Goal: Task Accomplishment & Management: Use online tool/utility

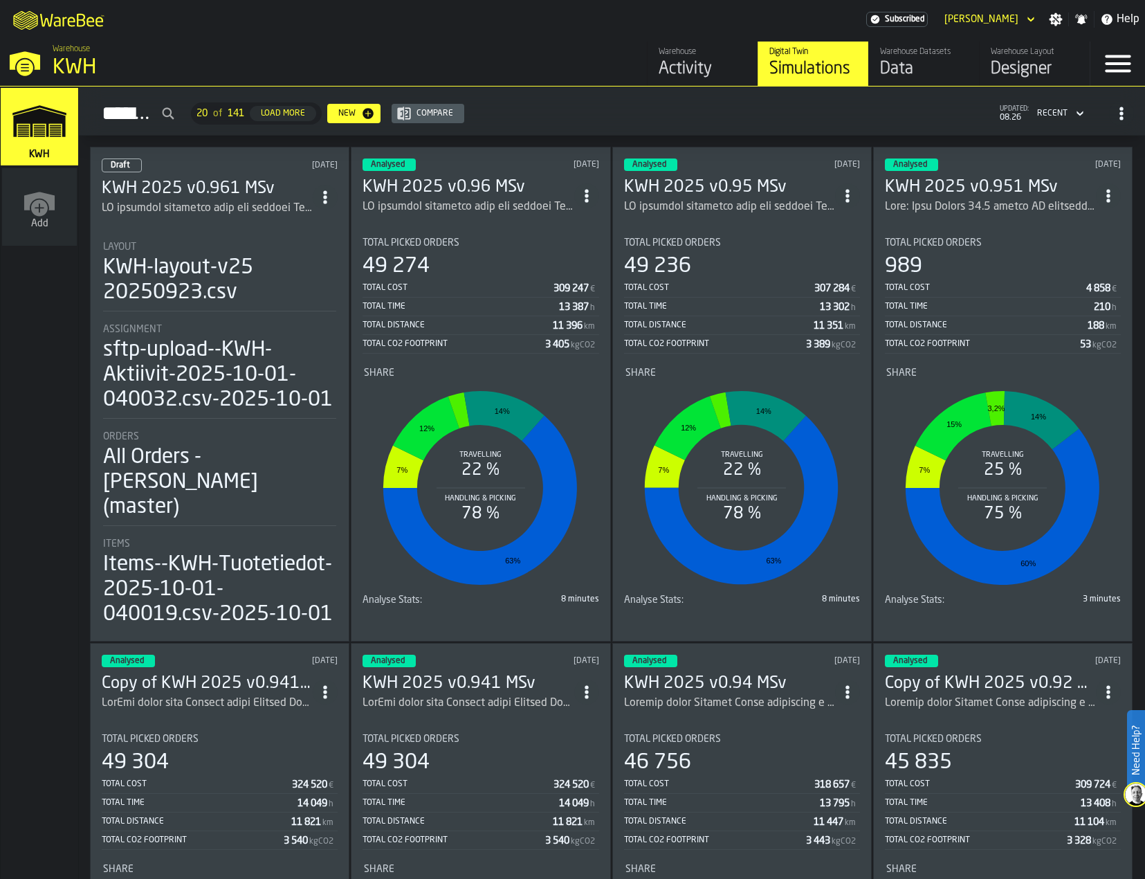
click at [191, 282] on div "KWH-layout-v25 20250923.csv" at bounding box center [219, 280] width 233 height 50
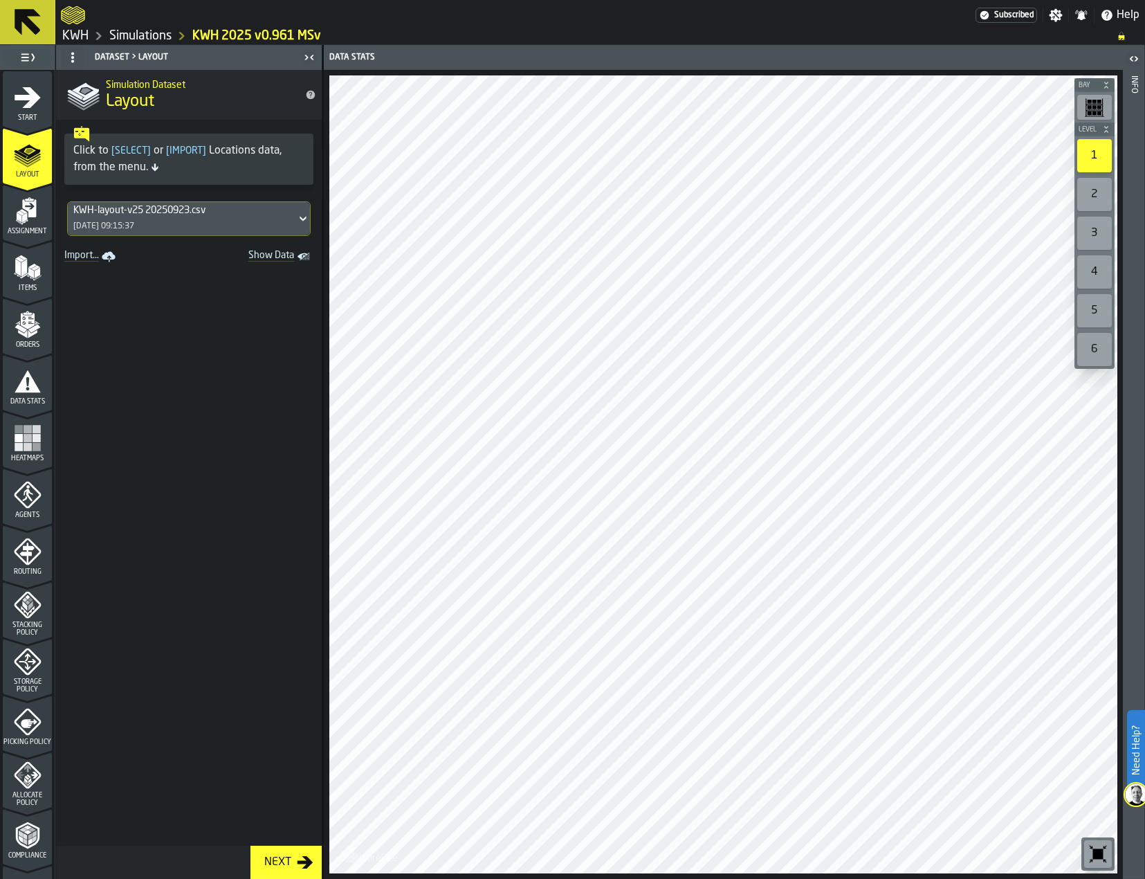
click at [27, 24] on icon at bounding box center [28, 22] width 26 height 26
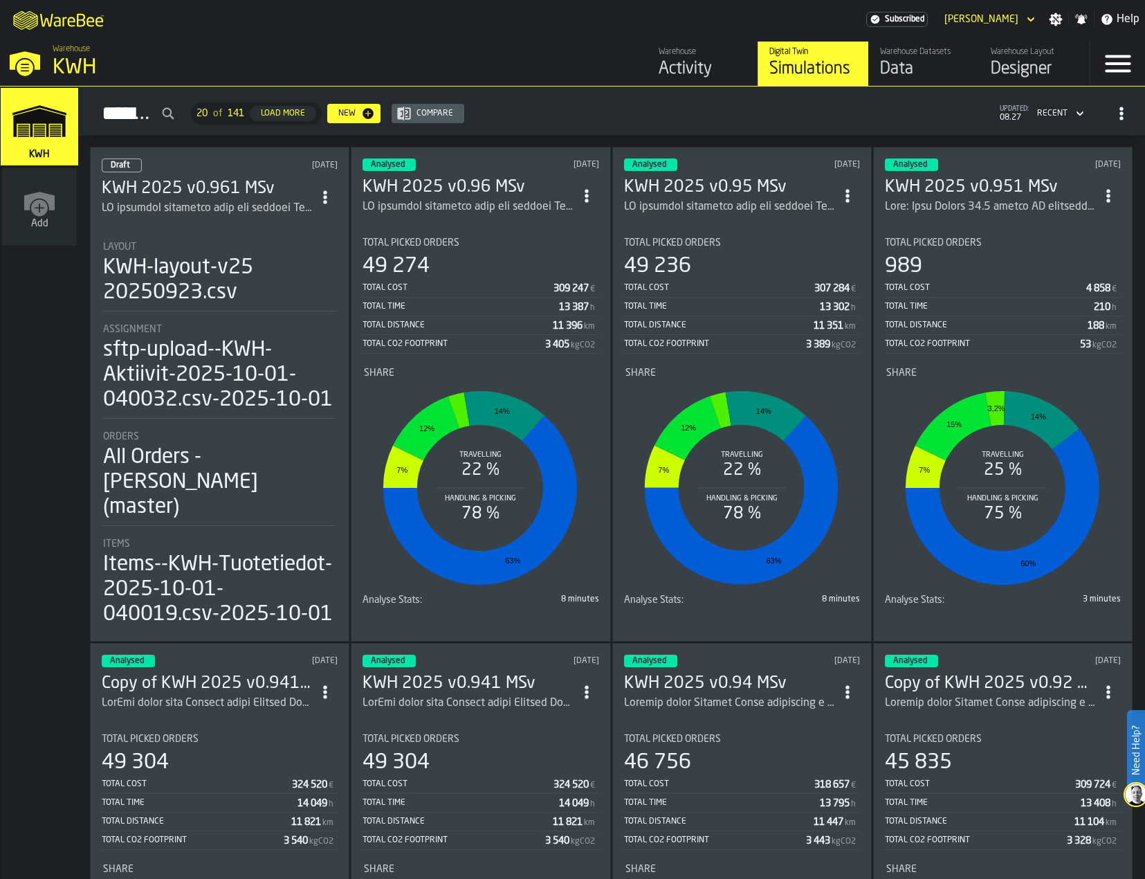
click at [469, 436] on rect "stat-Share" at bounding box center [480, 488] width 232 height 208
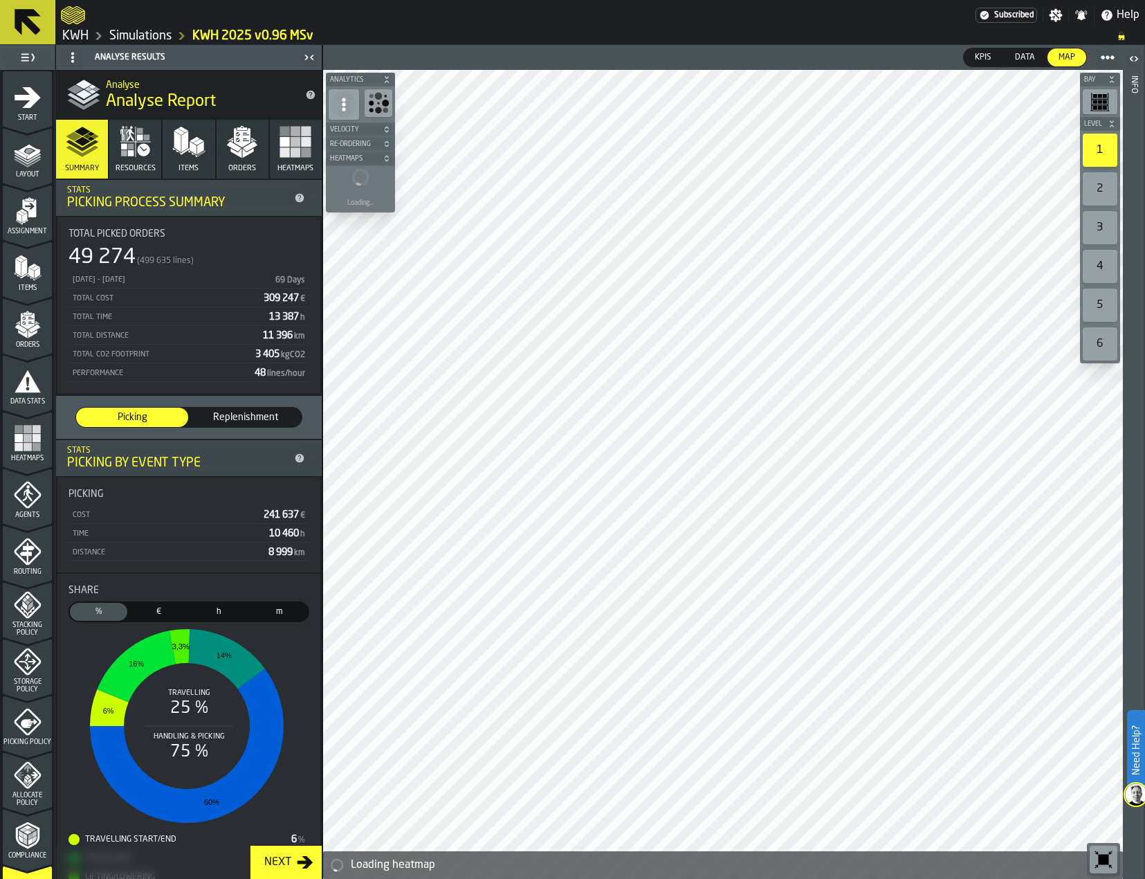
click at [1093, 188] on div "2" at bounding box center [1100, 188] width 35 height 33
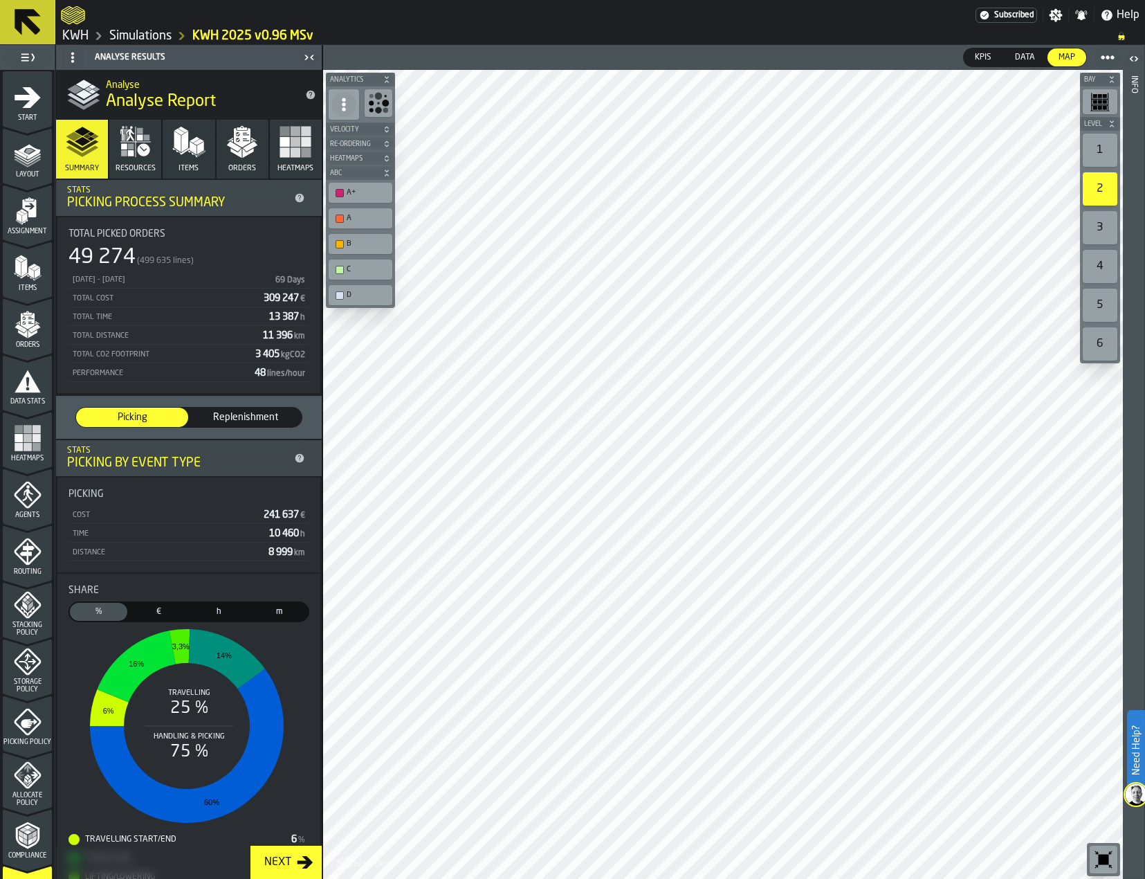
click at [32, 12] on icon at bounding box center [28, 22] width 26 height 26
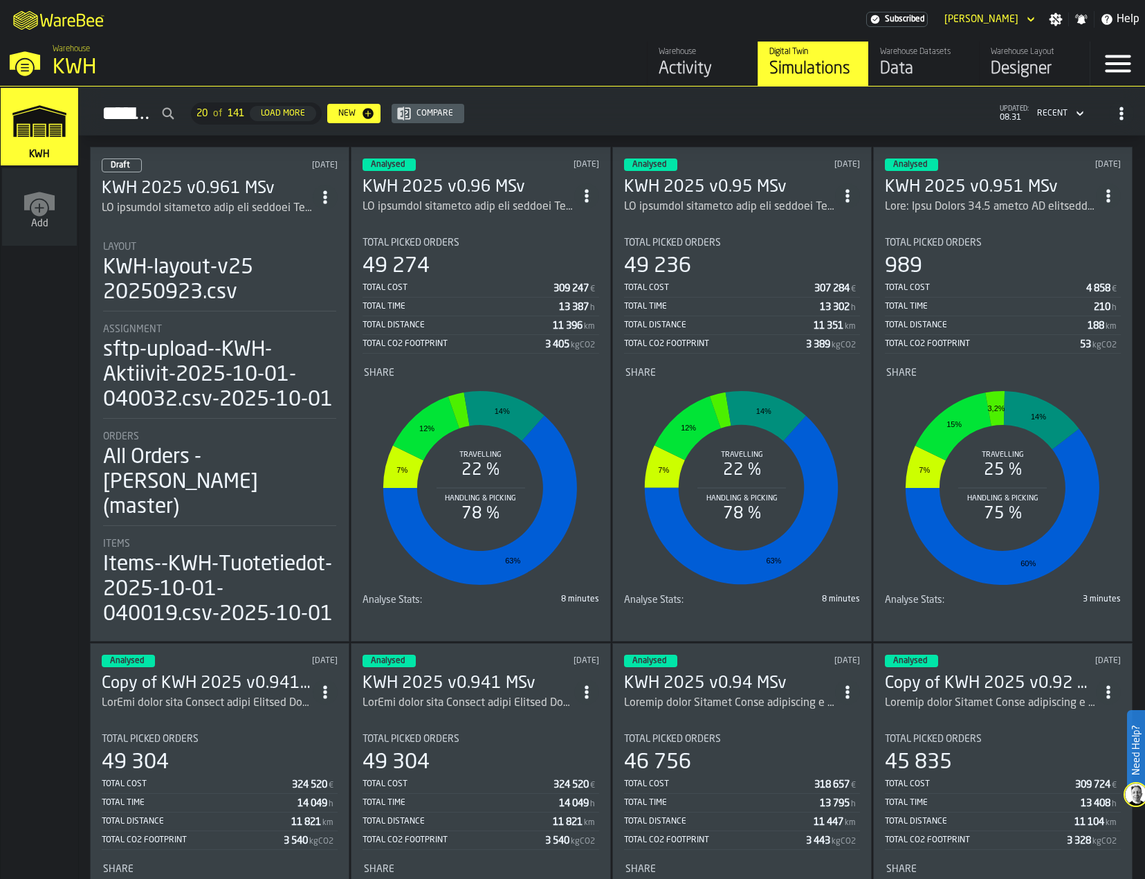
click at [192, 271] on div "KWH-layout-v25 20250923.csv" at bounding box center [219, 280] width 233 height 50
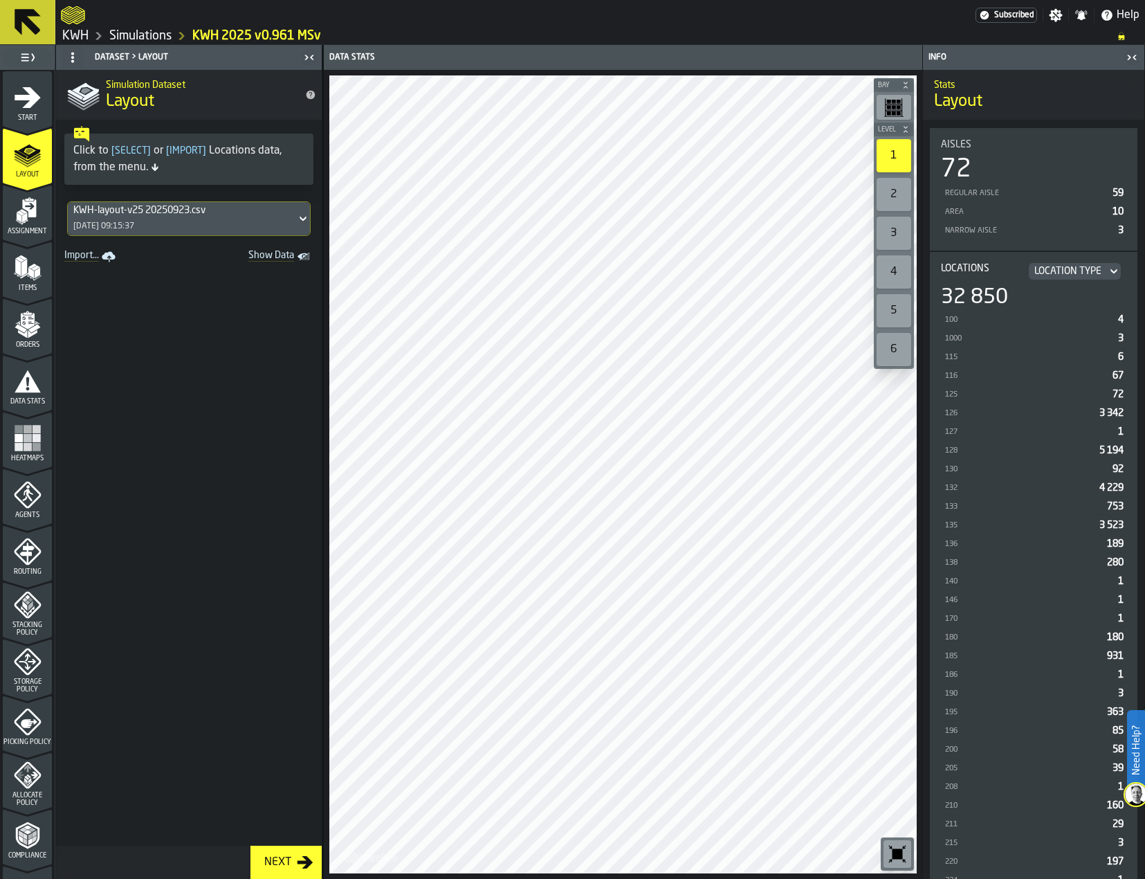
click at [84, 256] on link "Import..." at bounding box center [91, 256] width 65 height 19
click at [120, 261] on link "Import..." at bounding box center [91, 256] width 65 height 19
